Goal: Information Seeking & Learning: Find specific fact

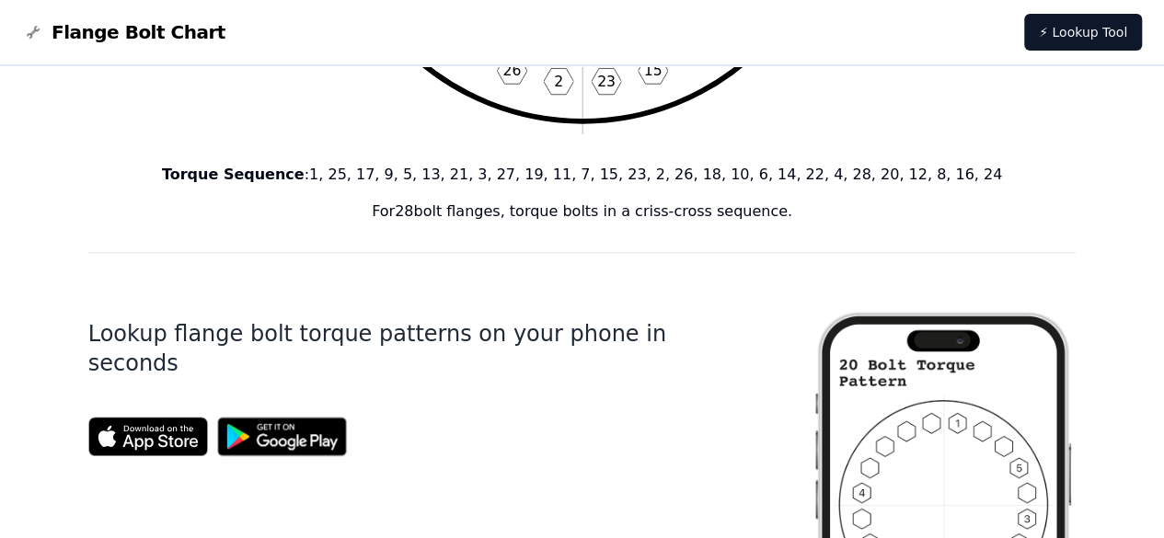
scroll to position [368, 0]
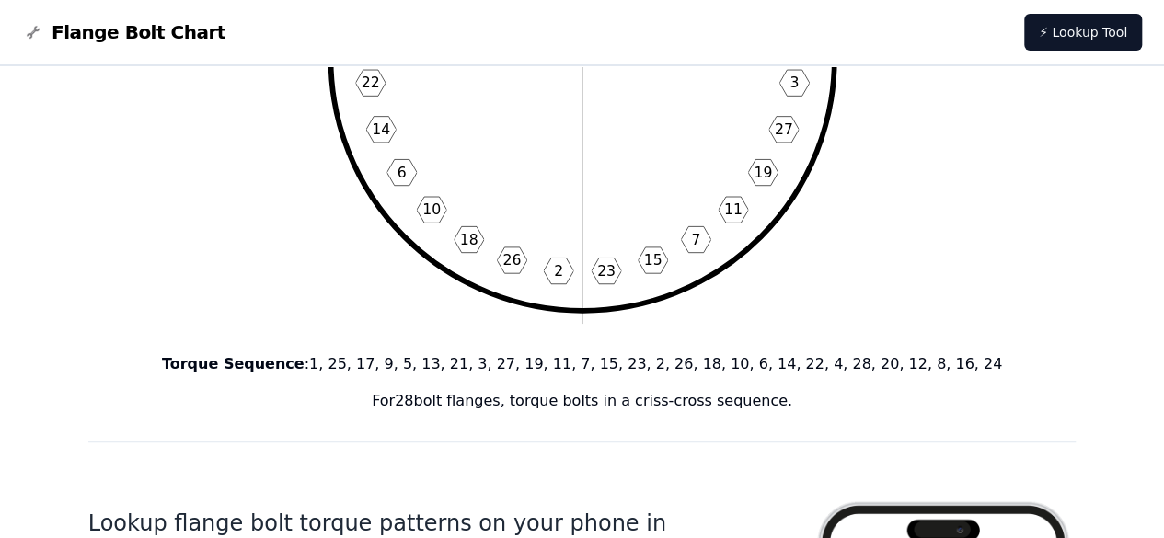
drag, startPoint x: 672, startPoint y: 173, endPoint x: 648, endPoint y: 176, distance: 24.1
click at [648, 176] on icon "1 25 17 9 5 13 21 3 27 19 11 7 15 23 2 26 18 10 6 14 22 4 28 20 12 8 16 24" at bounding box center [583, 59] width 530 height 530
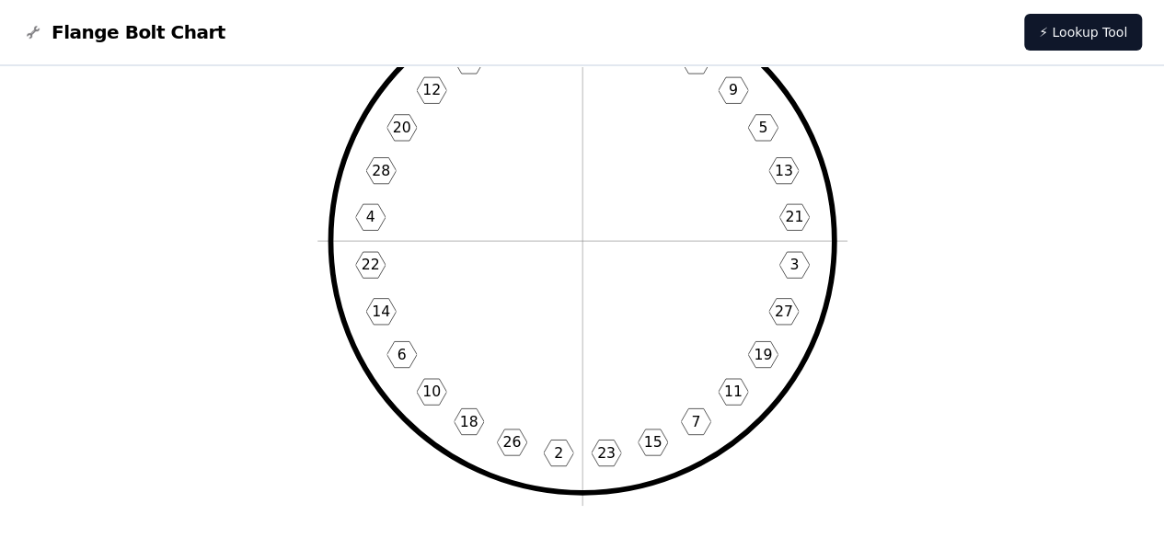
scroll to position [184, 0]
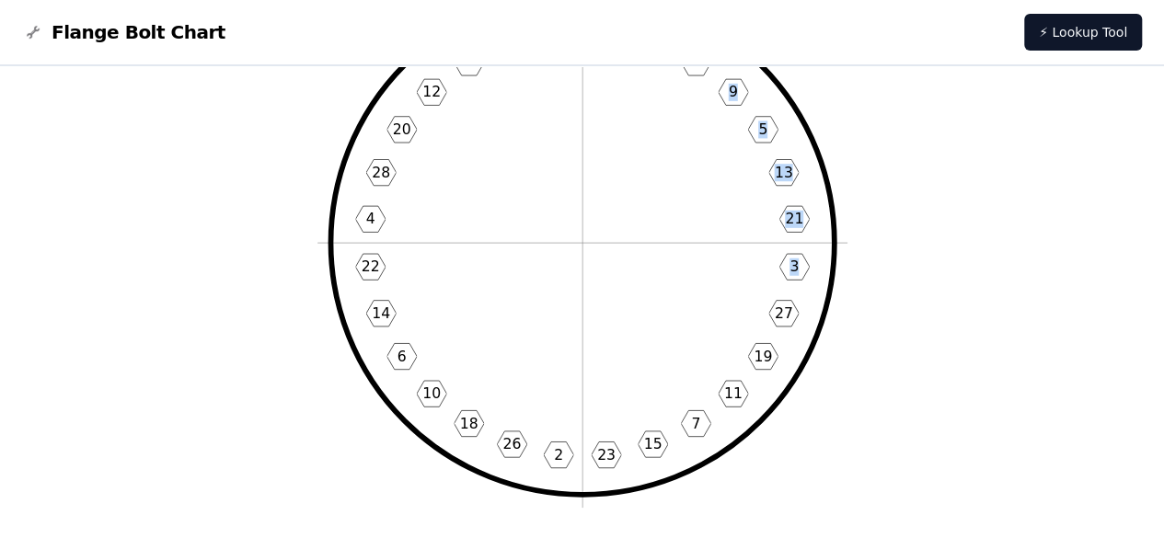
drag, startPoint x: 648, startPoint y: 176, endPoint x: 712, endPoint y: 263, distance: 108.6
click at [713, 270] on icon "1 25 17 9 5 13 21 3 27 19 11 7 15 23 2 26 18 10 6 14 22 4 28 20 12 8 16 24" at bounding box center [583, 243] width 530 height 530
click at [703, 237] on icon "1 25 17 9 5 13 21 3 27 19 11 7 15 23 2 26 18 10 6 14 22 4 28 20 12 8 16 24" at bounding box center [583, 243] width 530 height 530
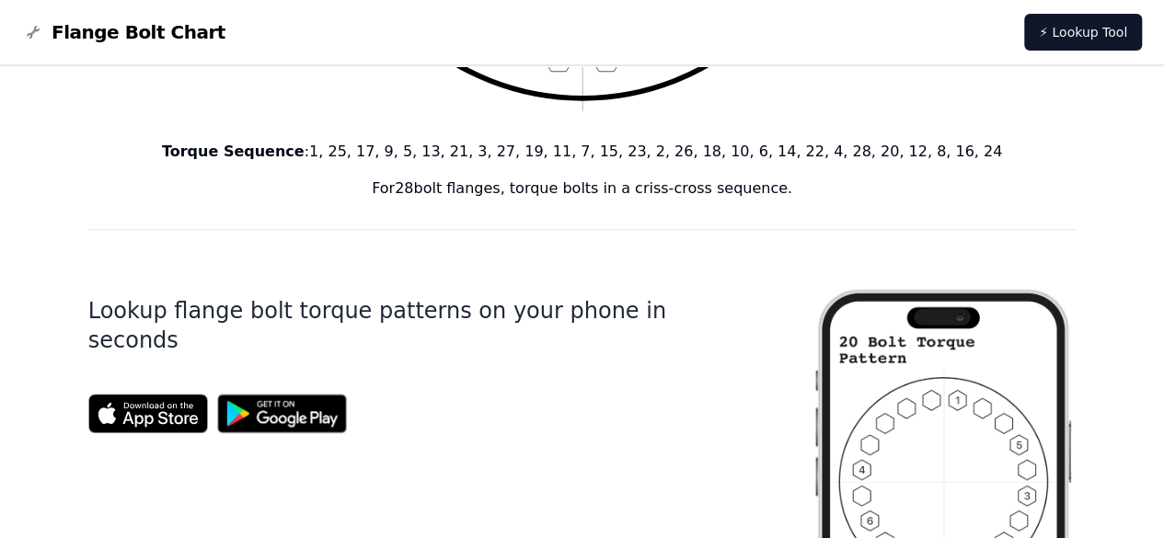
scroll to position [552, 0]
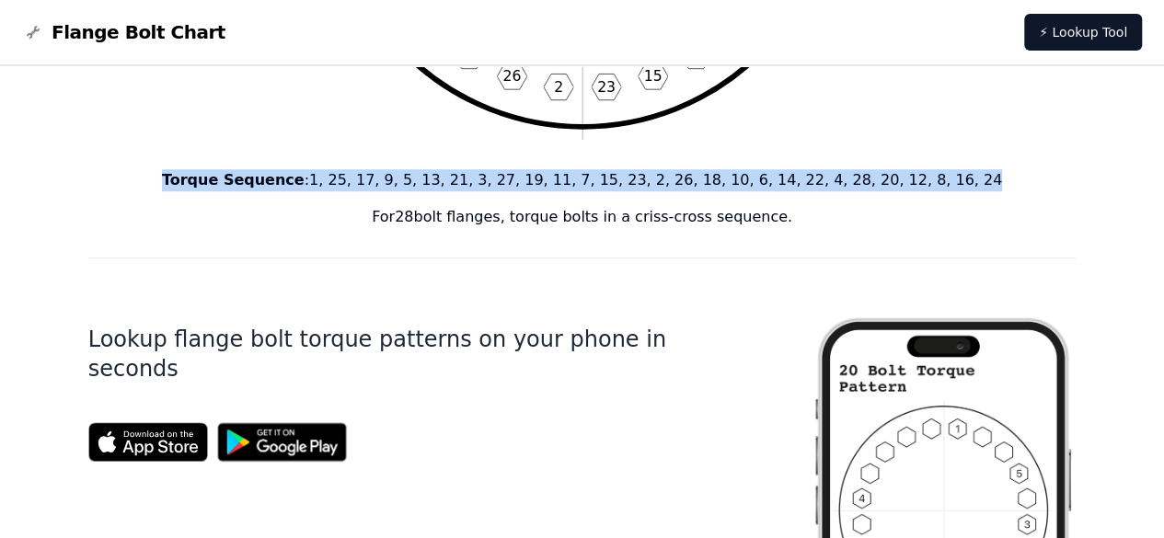
drag, startPoint x: 236, startPoint y: 179, endPoint x: 968, endPoint y: 183, distance: 732.7
click at [968, 183] on p "Torque Sequence : 1, 25, 17, 9, 5, 13, 21, 3, 27, 19, 11, 7, 15, 23, 2, 26, 18,…" at bounding box center [582, 180] width 989 height 22
copy p "Torque Sequence : 1, 25, 17, 9, 5, 13, 21, 3, 27, 19, 11, 7, 15, 23, 2, 26, 18,…"
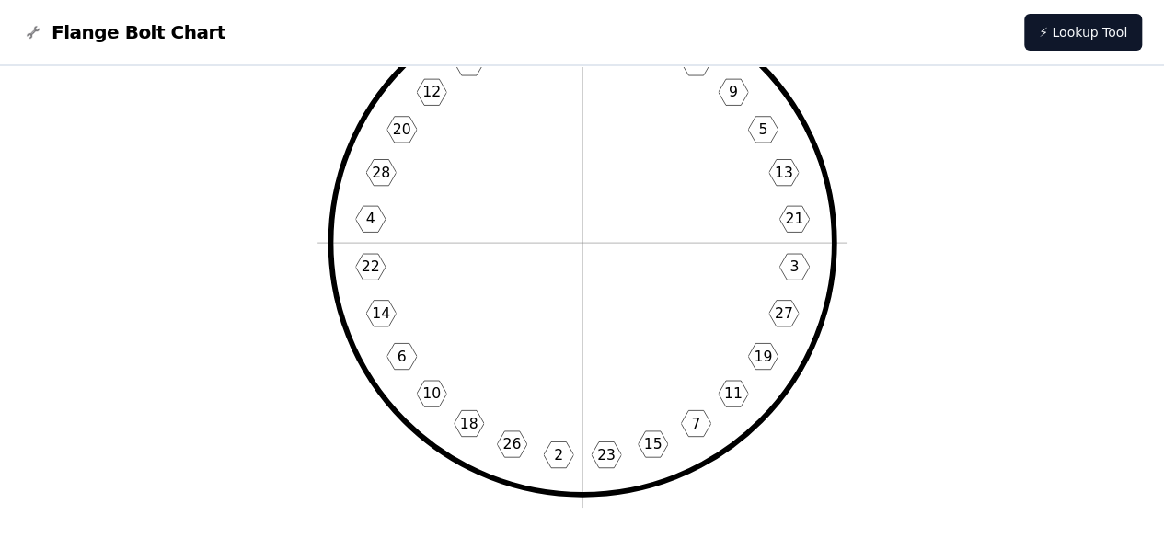
click at [819, 338] on icon "1 25 17 9 5 13 21 3 27 19 11 7 15 23 2 26 18 10 6 14 22 4 28 20 12 8 16 24" at bounding box center [583, 243] width 530 height 530
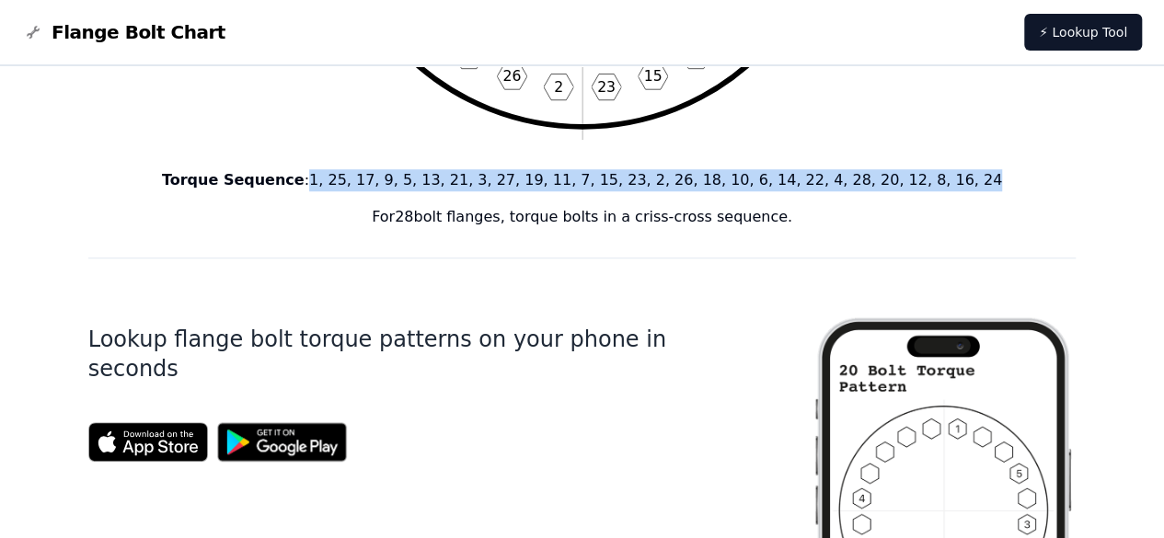
drag, startPoint x: 364, startPoint y: 183, endPoint x: 987, endPoint y: 187, distance: 622.2
click at [987, 187] on p "Torque Sequence : 1, 25, 17, 9, 5, 13, 21, 3, 27, 19, 11, 7, 15, 23, 2, 26, 18,…" at bounding box center [582, 180] width 989 height 22
copy p "1, 25, 17, 9, 5, 13, 21, 3, 27, 19, 11, 7, 15, 23, 2, 26, 18, 10, 6, 14, 22, 4,…"
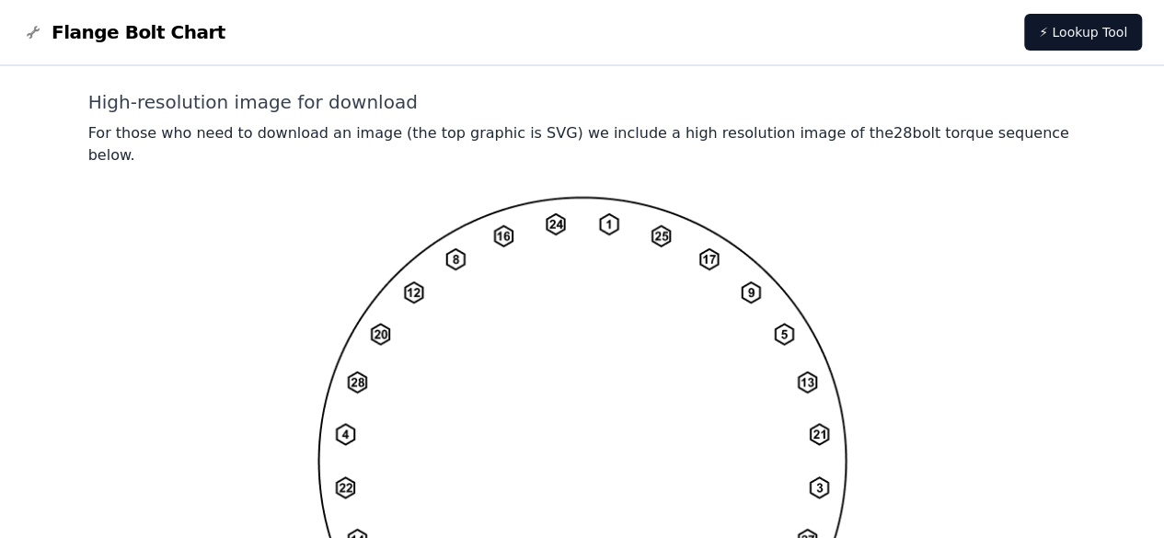
scroll to position [1641, 0]
